Goal: Task Accomplishment & Management: Manage account settings

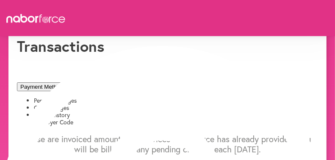
scroll to position [42, 0]
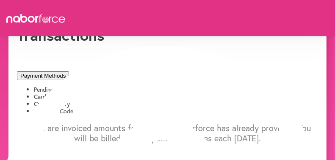
click at [126, 93] on li "Card Charges" at bounding box center [176, 96] width 284 height 7
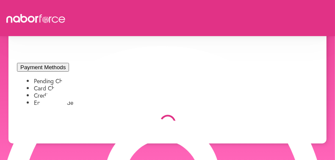
scroll to position [53, 0]
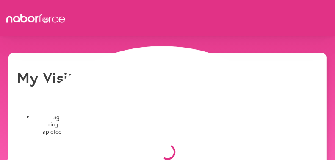
click at [205, 86] on div "My Visits" at bounding box center [167, 77] width 301 height 18
click at [202, 128] on li "Completed" at bounding box center [176, 131] width 284 height 7
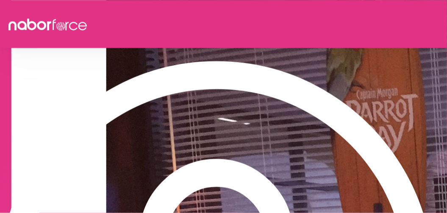
scroll to position [180, 0]
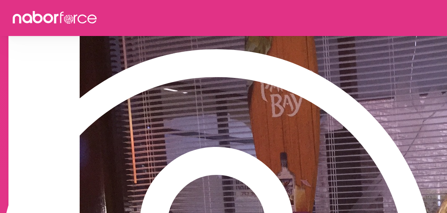
drag, startPoint x: 281, startPoint y: 9, endPoint x: 230, endPoint y: 100, distance: 103.6
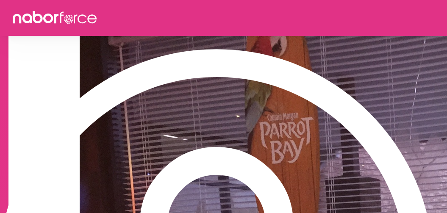
scroll to position [124, 0]
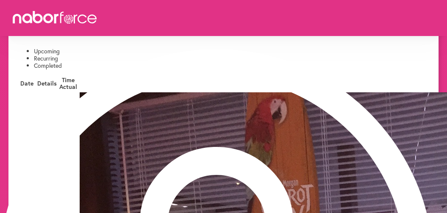
scroll to position [0, 0]
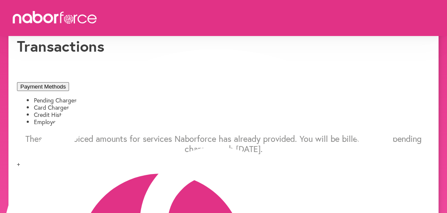
scroll to position [53, 0]
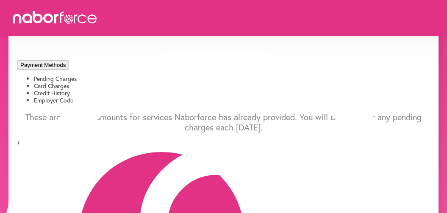
click at [169, 83] on li "Card Charges" at bounding box center [232, 86] width 396 height 7
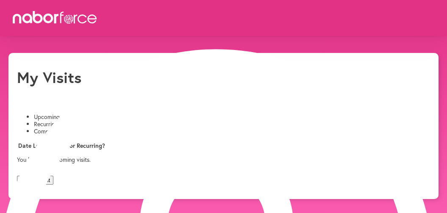
click at [203, 128] on li "Completed" at bounding box center [232, 131] width 396 height 7
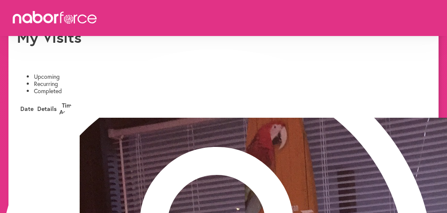
scroll to position [56, 0]
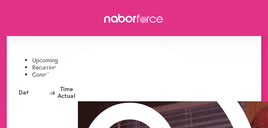
drag, startPoint x: 399, startPoint y: 2, endPoint x: 99, endPoint y: 71, distance: 308.2
click at [99, 71] on li "Recurring" at bounding box center [142, 67] width 221 height 7
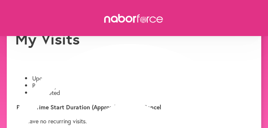
scroll to position [47, 0]
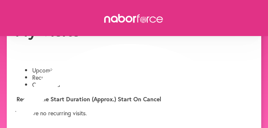
click at [152, 89] on li "Completed" at bounding box center [142, 84] width 221 height 7
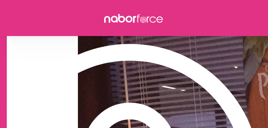
scroll to position [216, 0]
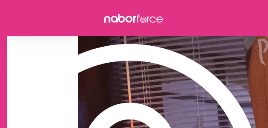
drag, startPoint x: 184, startPoint y: 86, endPoint x: 271, endPoint y: 40, distance: 98.7
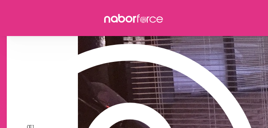
scroll to position [717, 0]
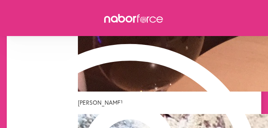
drag, startPoint x: 136, startPoint y: 55, endPoint x: 174, endPoint y: 53, distance: 38.2
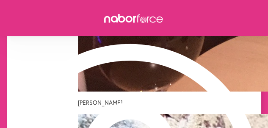
drag, startPoint x: 147, startPoint y: 58, endPoint x: 180, endPoint y: 51, distance: 32.9
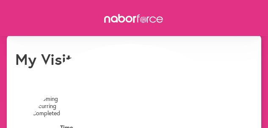
scroll to position [0, 0]
